Goal: Information Seeking & Learning: Learn about a topic

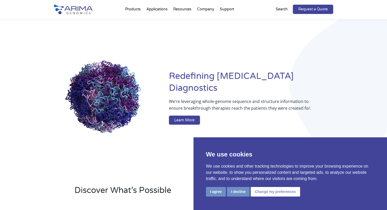
scroll to position [13, 0]
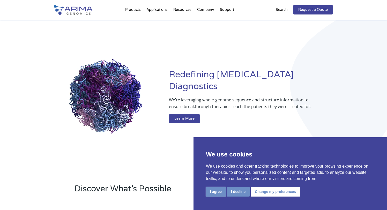
click at [218, 193] on button "I agree" at bounding box center [216, 192] width 20 height 10
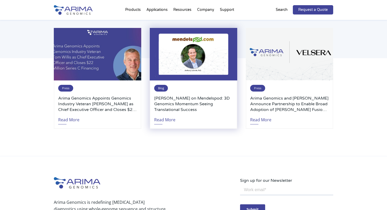
scroll to position [1243, 0]
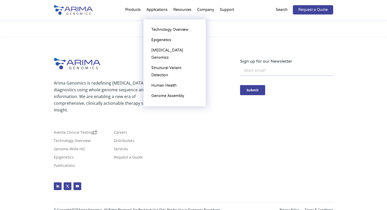
click at [154, 9] on li "Applications Technology Overview Epigenetics Cancer Genomics Structural Variant…" at bounding box center [157, 11] width 27 height 18
click at [165, 50] on link "[MEDICAL_DATA] Genomics" at bounding box center [175, 54] width 52 height 18
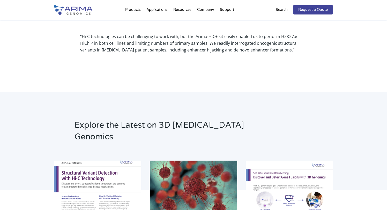
scroll to position [1467, 0]
